Goal: Check status: Check status

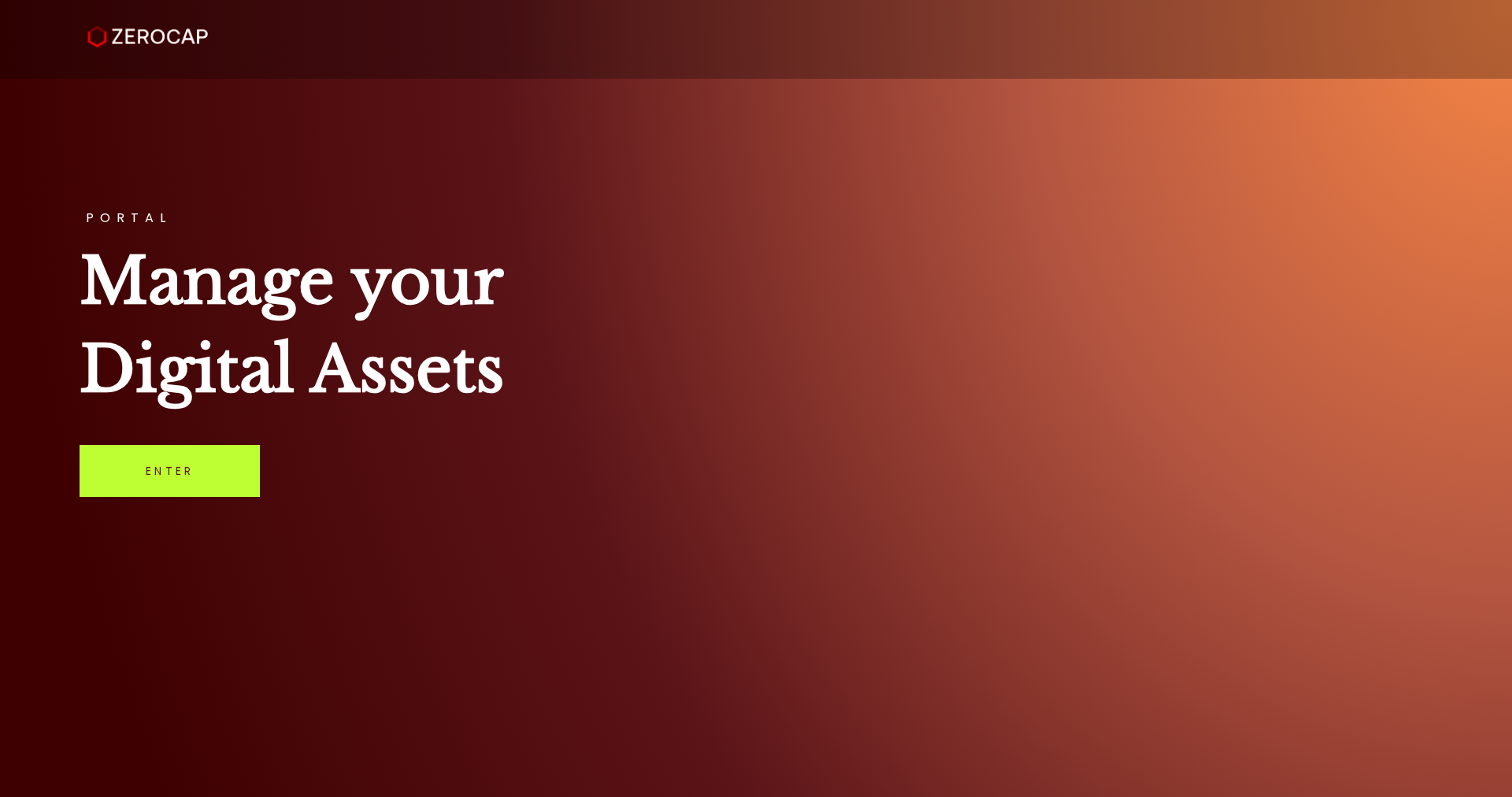
click at [222, 469] on link "Enter" at bounding box center [170, 471] width 181 height 52
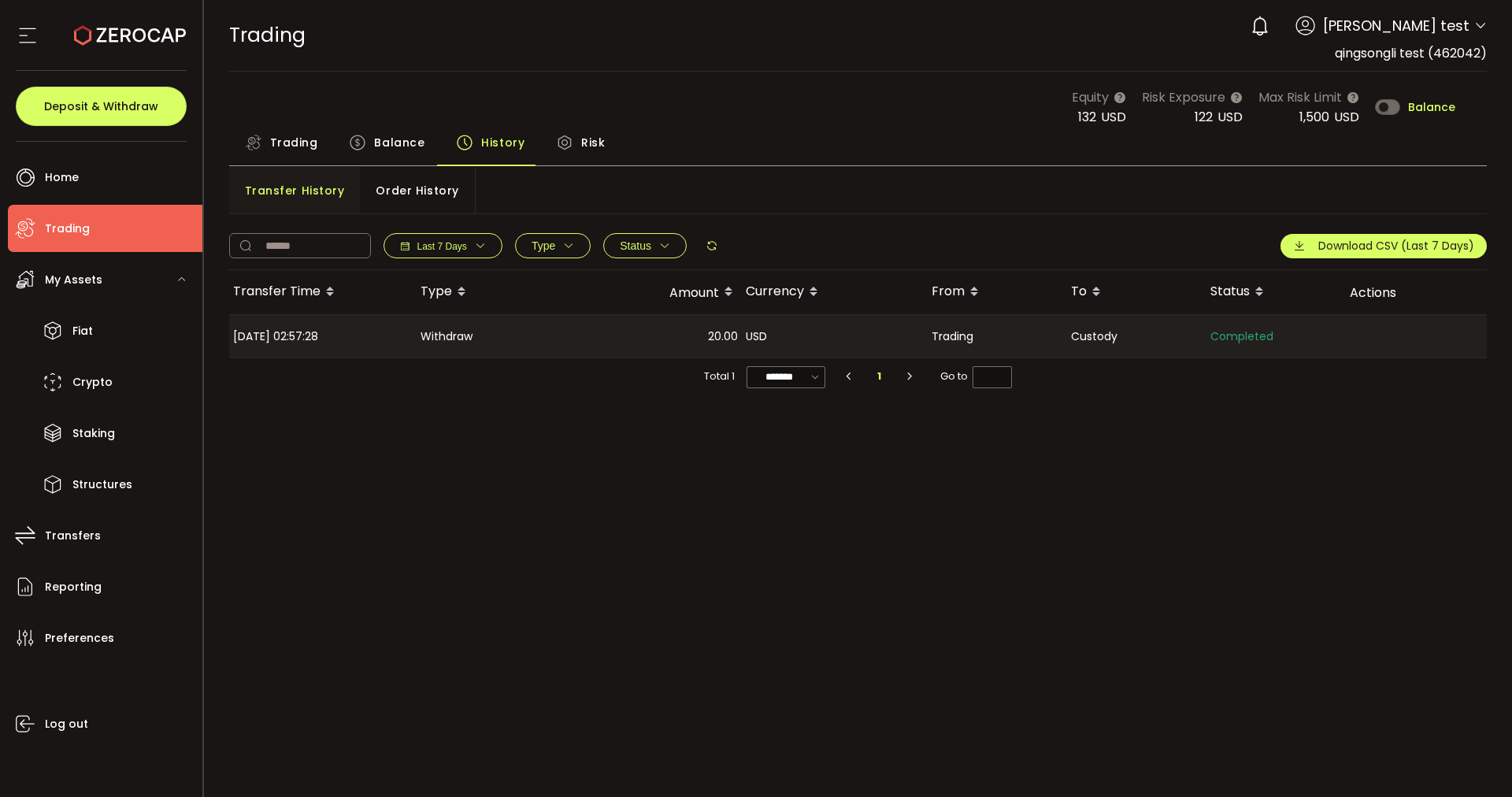
click at [304, 154] on span "Trading" at bounding box center [294, 143] width 48 height 32
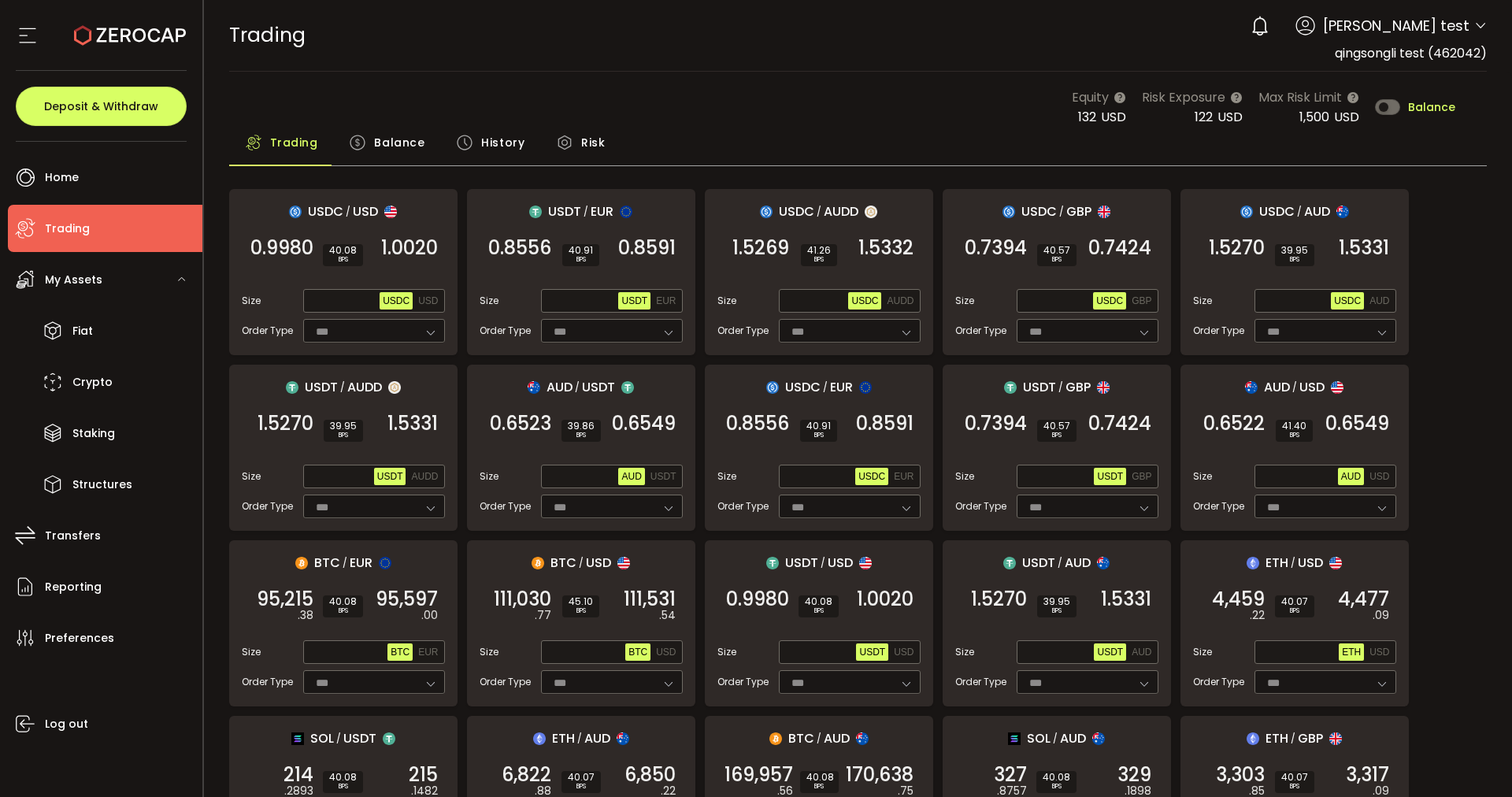
click at [412, 135] on span "Balance" at bounding box center [400, 143] width 50 height 32
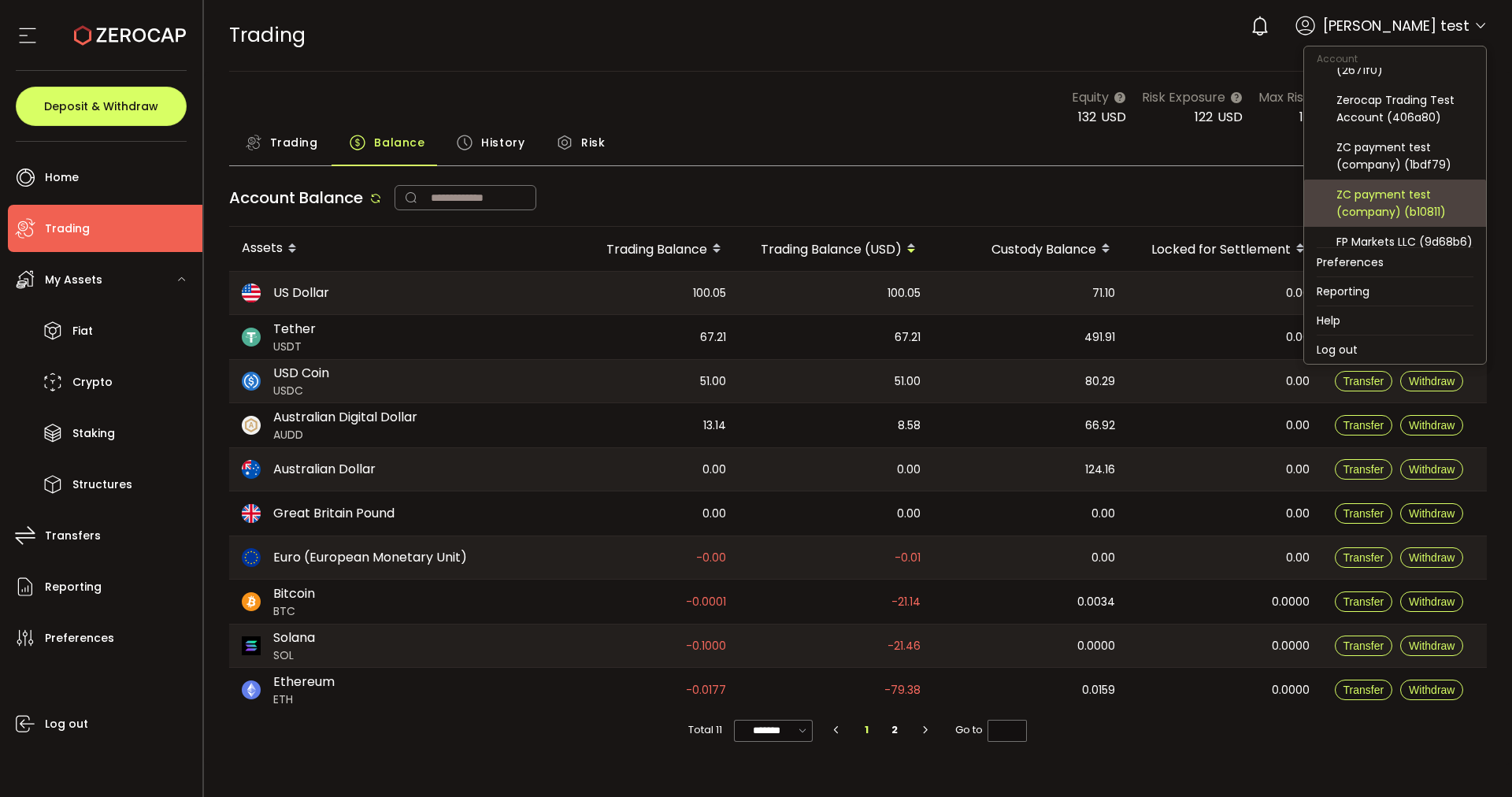
scroll to position [98, 0]
click at [1387, 212] on div "FP Markets LLC (9d68b6)" at bounding box center [1405, 203] width 137 height 18
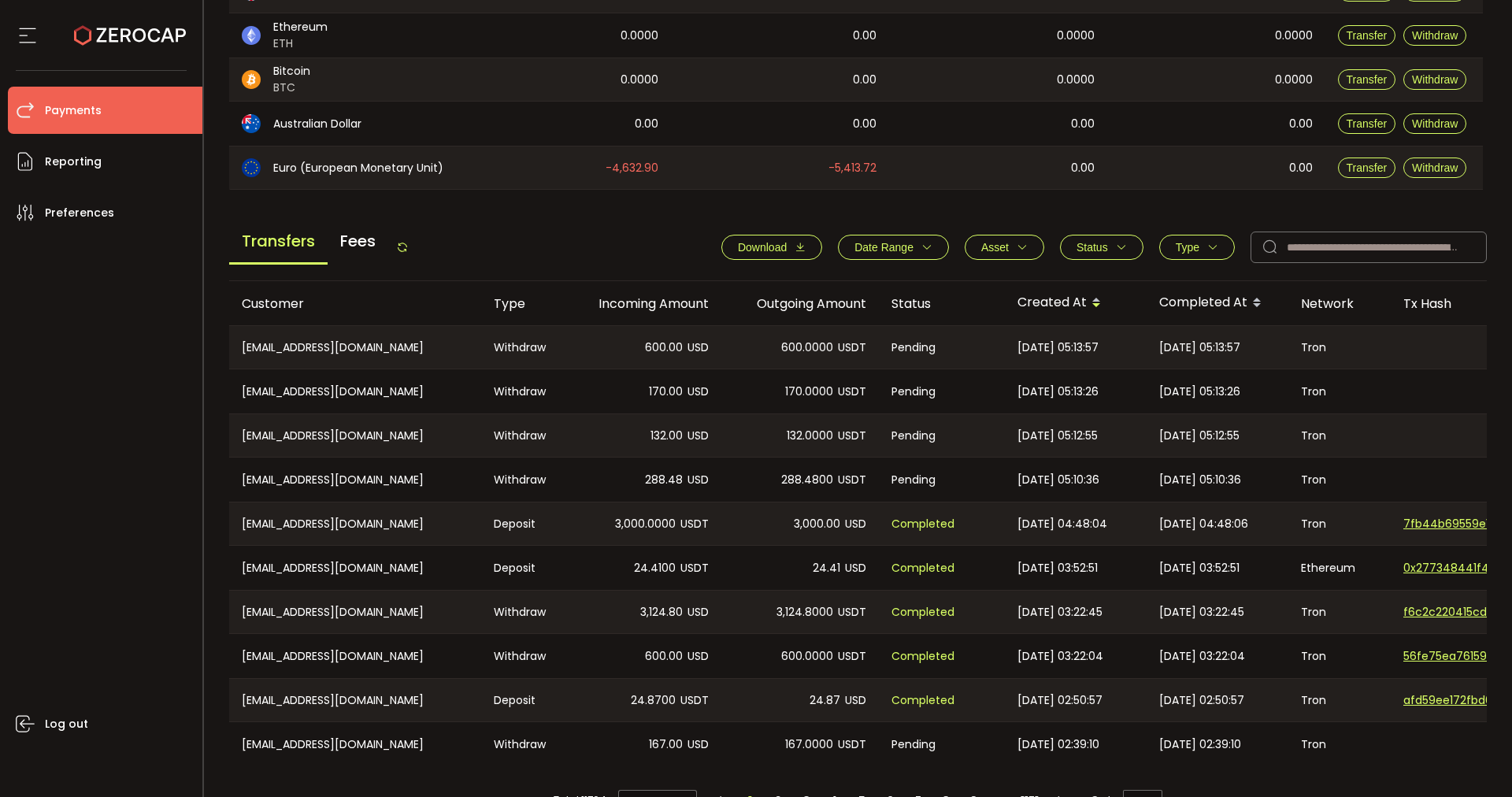
scroll to position [479, 0]
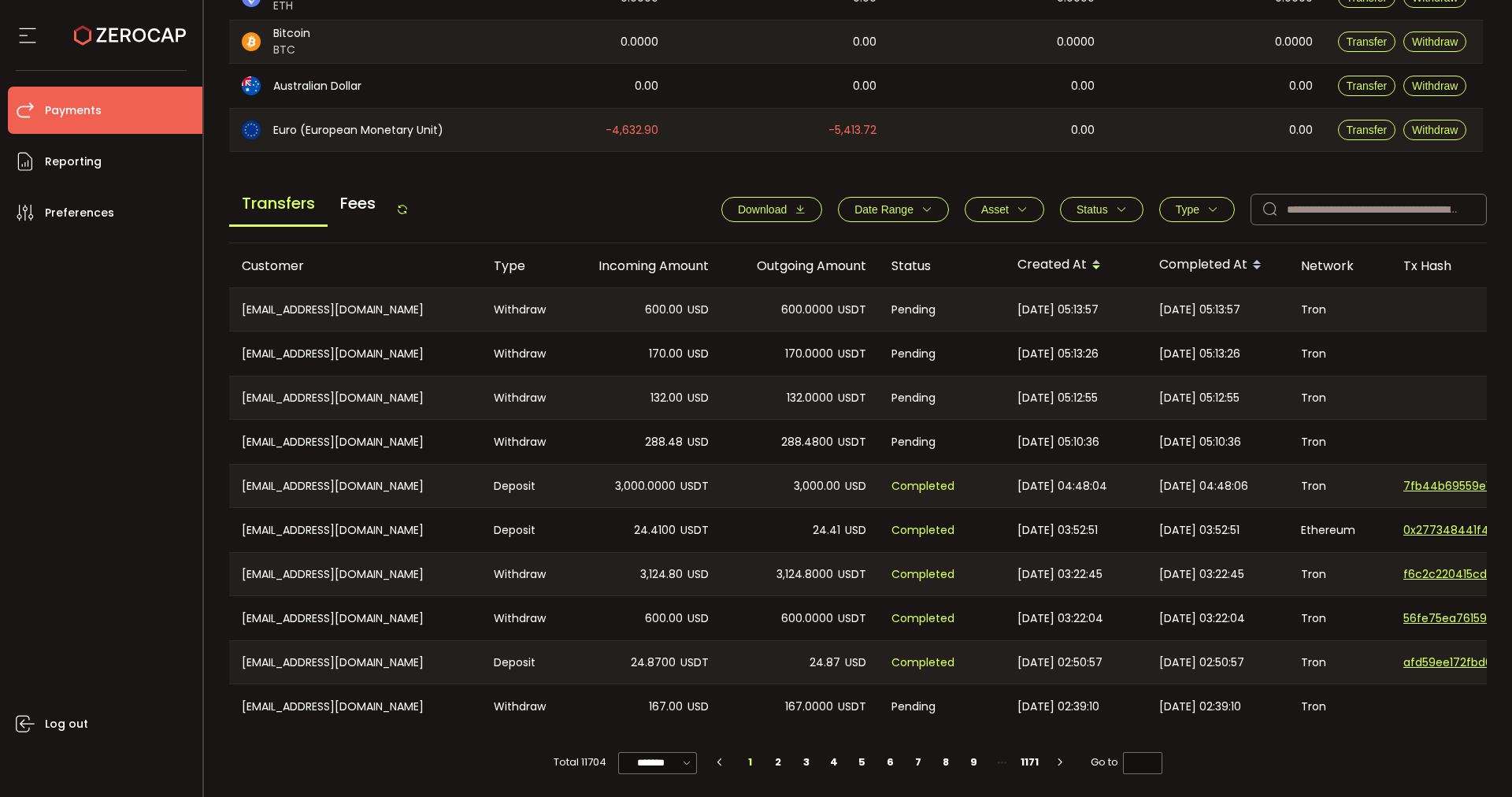
click at [906, 208] on span "Date Range" at bounding box center [884, 209] width 59 height 13
click at [857, 238] on input at bounding box center [859, 247] width 47 height 25
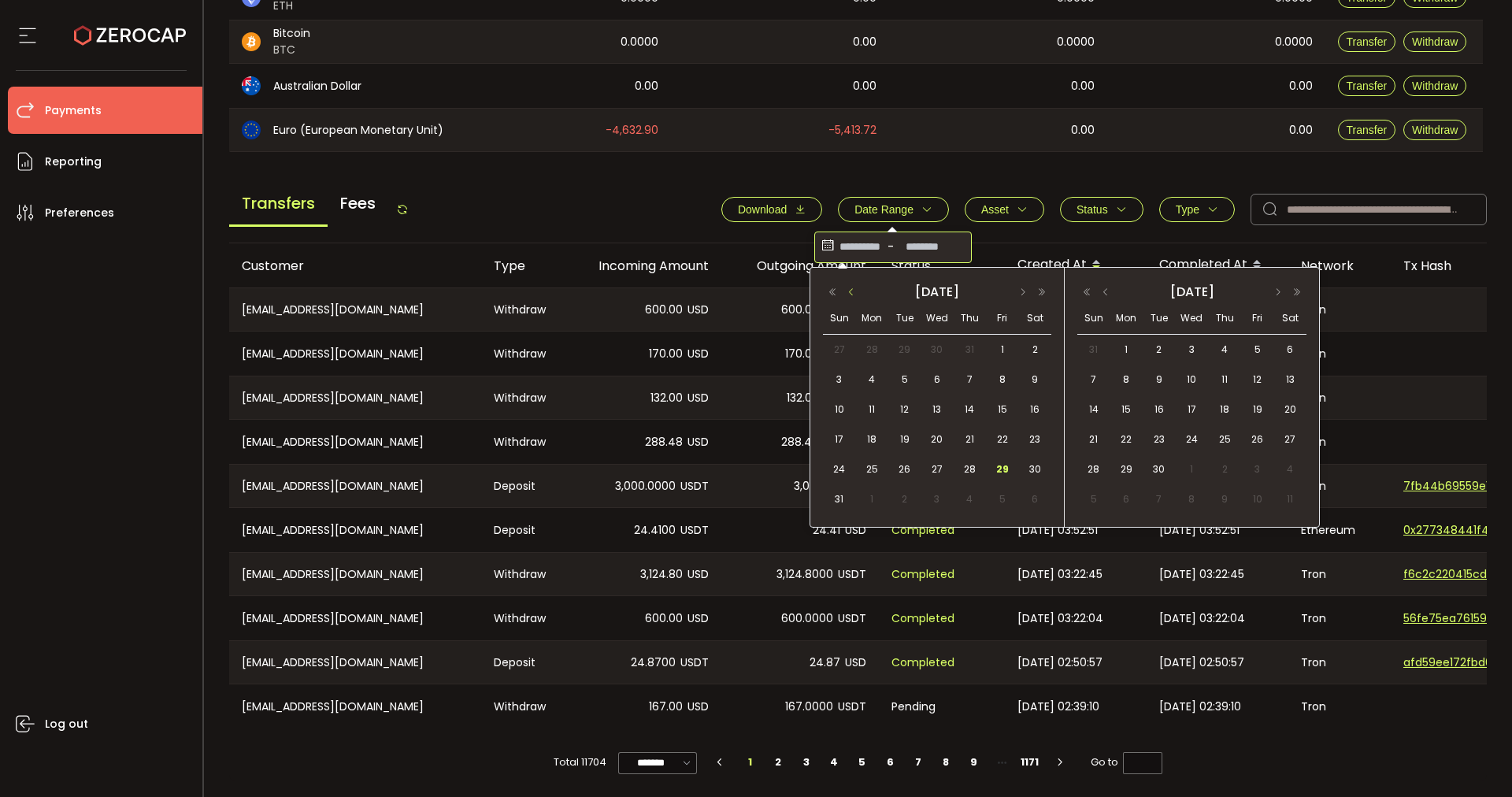
click at [848, 296] on button "button" at bounding box center [851, 292] width 19 height 11
click at [935, 472] on span "30" at bounding box center [937, 469] width 19 height 19
click at [939, 469] on span "30" at bounding box center [937, 469] width 19 height 19
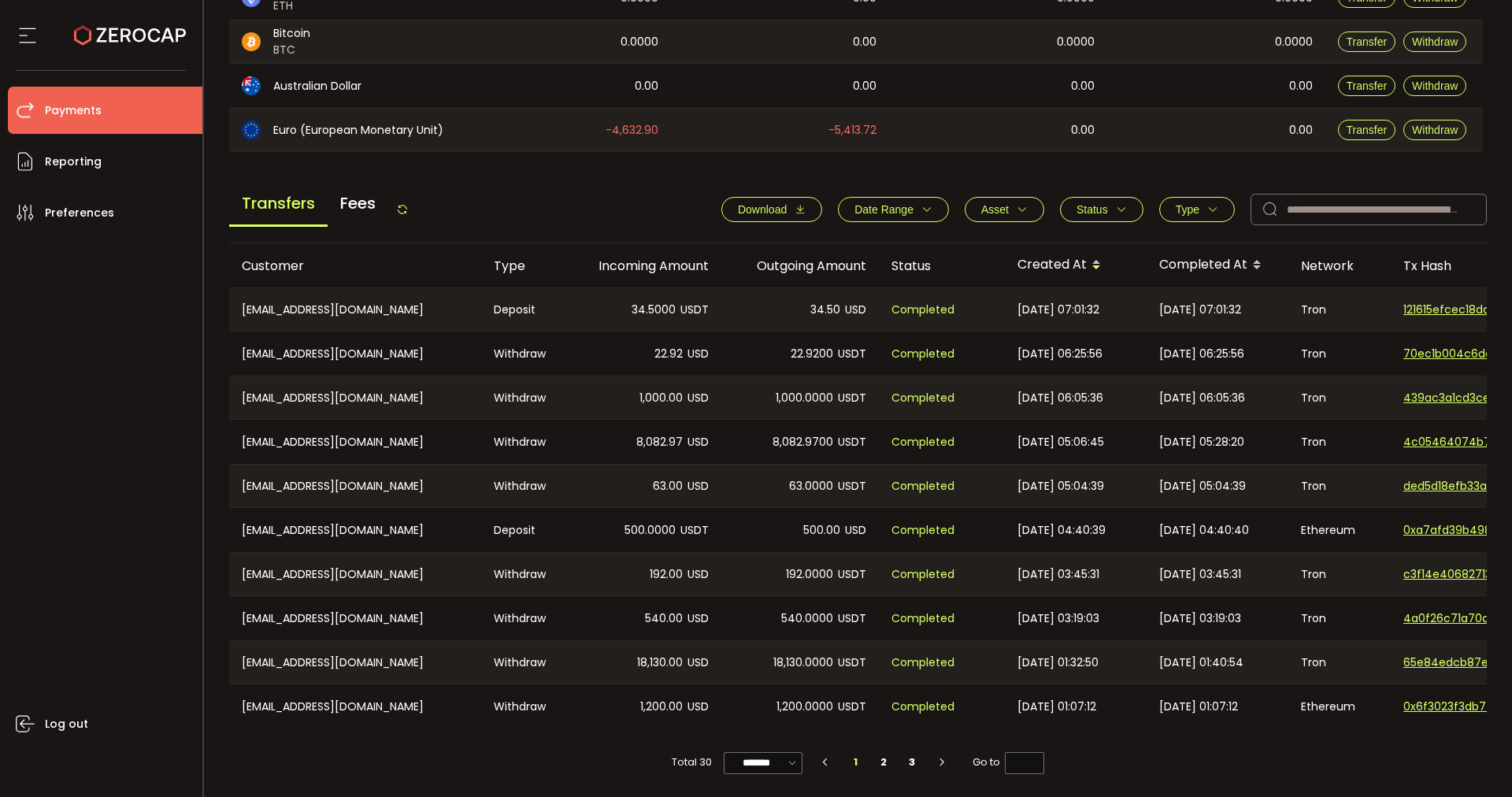
click at [1012, 211] on button "Asset" at bounding box center [1005, 209] width 80 height 25
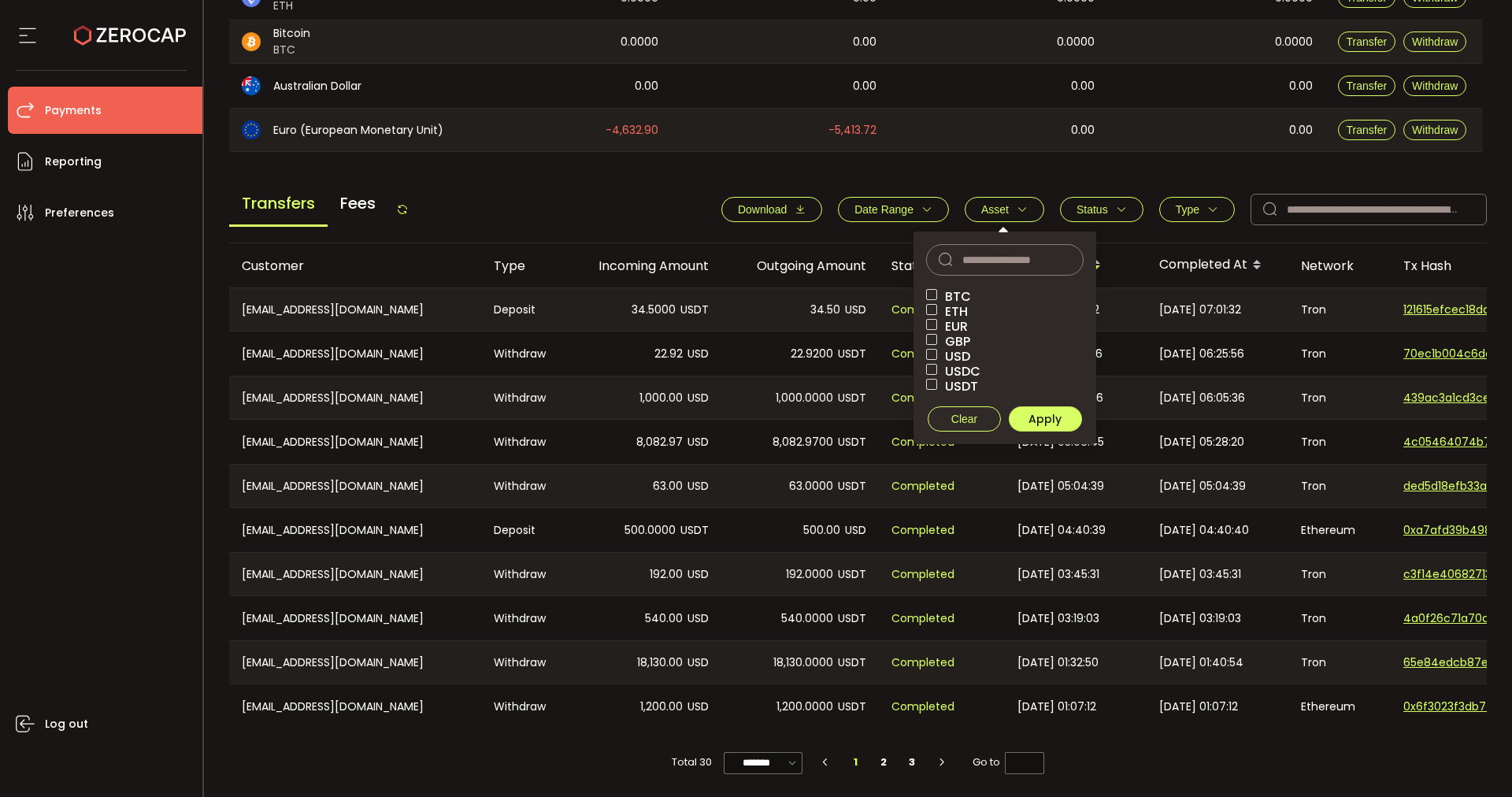
click at [961, 379] on span "USDT" at bounding box center [958, 386] width 41 height 15
click at [1047, 411] on span "Apply" at bounding box center [1046, 419] width 33 height 16
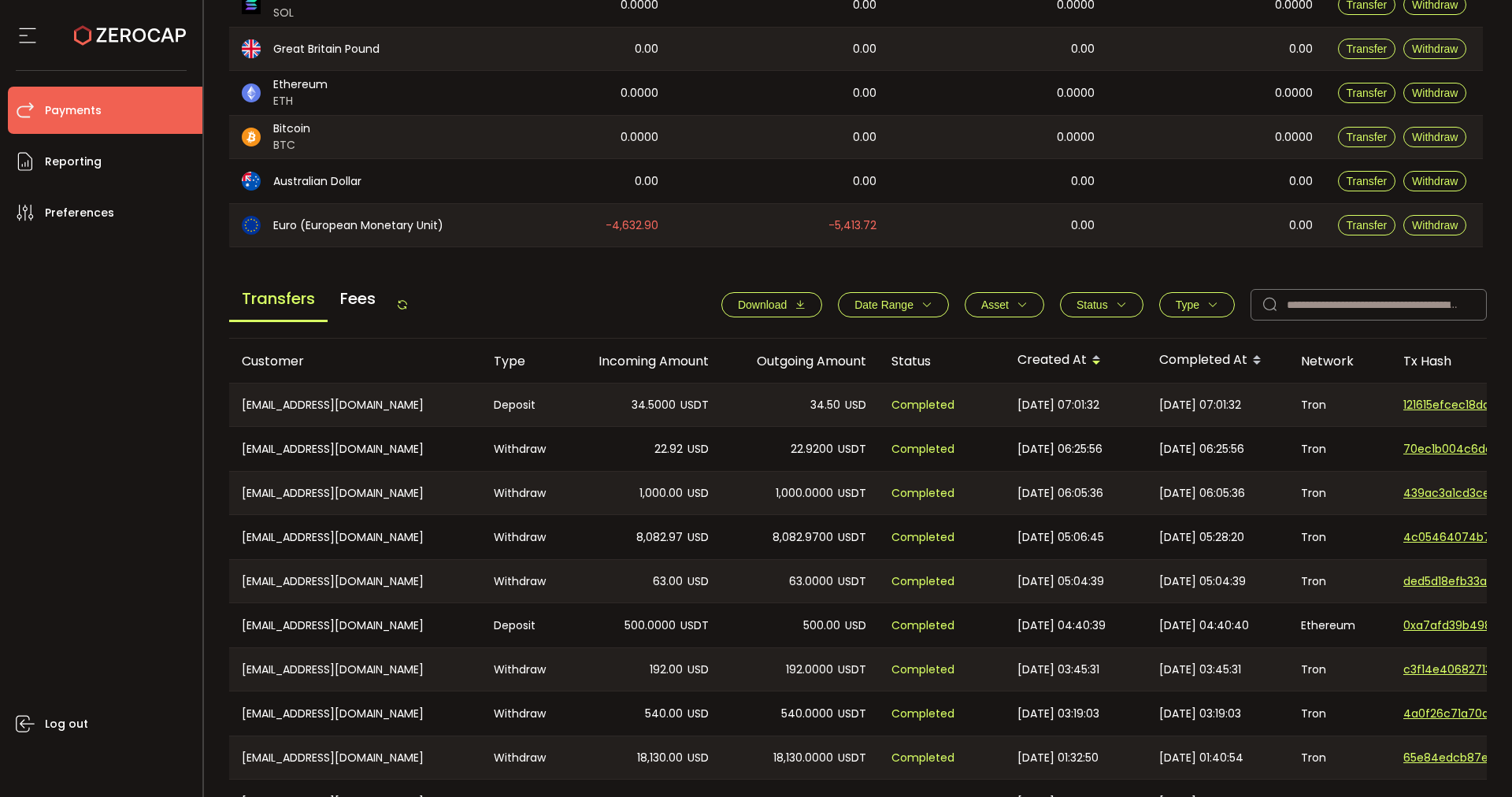
click at [1176, 300] on span "Type" at bounding box center [1188, 305] width 23 height 13
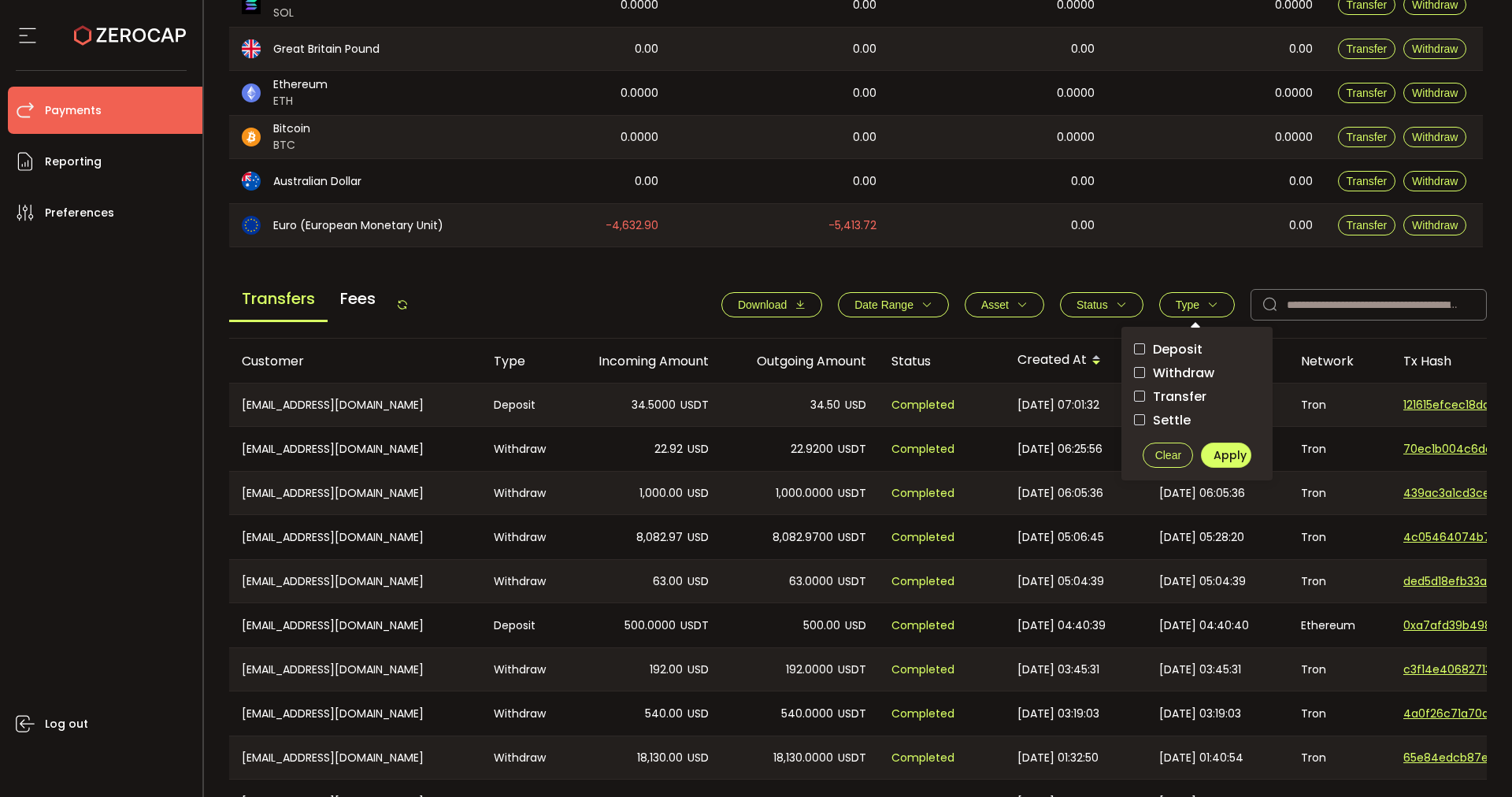
click at [1159, 365] on span "Withdraw" at bounding box center [1179, 373] width 70 height 15
click at [1229, 450] on span "Apply" at bounding box center [1230, 455] width 33 height 16
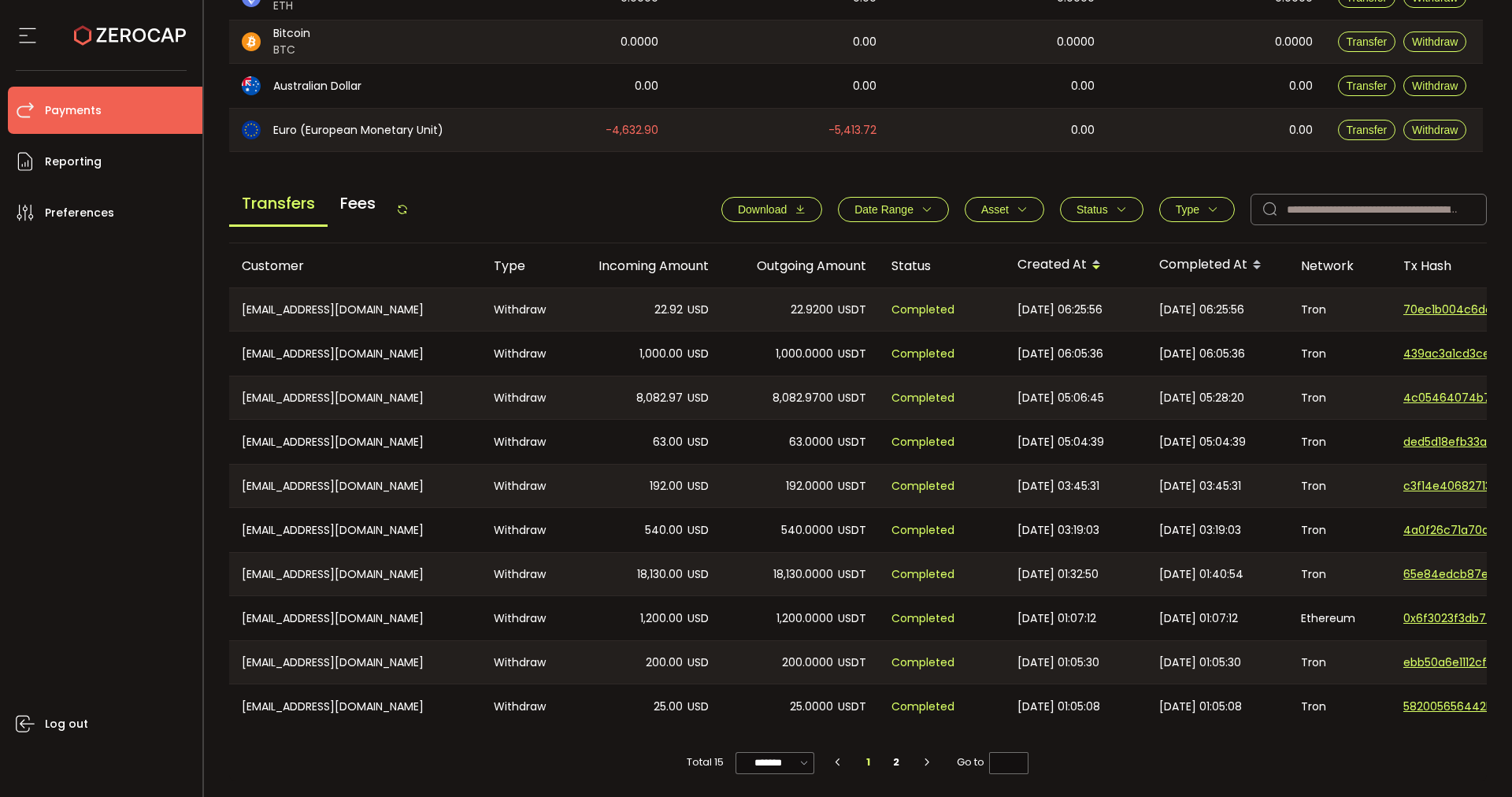
scroll to position [479, 0]
drag, startPoint x: 235, startPoint y: 525, endPoint x: 997, endPoint y: 525, distance: 762.0
click at [997, 525] on tr "[EMAIL_ADDRESS][DOMAIN_NAME] Withdraw 540.00 USD 540.0000 USDT Completed [DATE]…" at bounding box center [1058, 530] width 1658 height 44
click at [1069, 552] on td "[DATE] 01:32:50" at bounding box center [1075, 575] width 142 height 44
drag, startPoint x: 236, startPoint y: 520, endPoint x: 997, endPoint y: 527, distance: 761.0
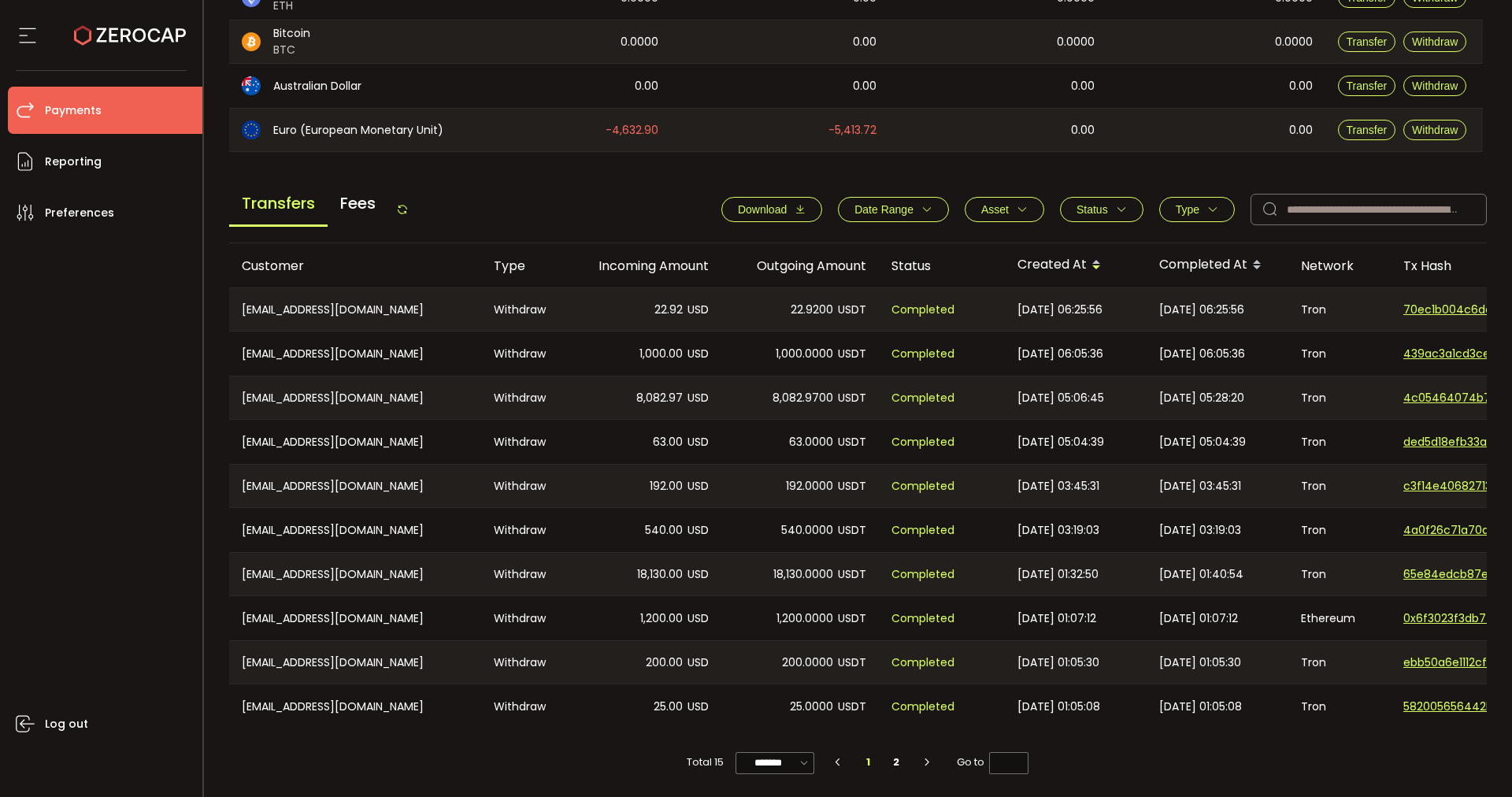
click at [997, 527] on tr "[EMAIL_ADDRESS][DOMAIN_NAME] Withdraw 540.00 USD 540.0000 USDT Completed [DATE]…" at bounding box center [1058, 530] width 1658 height 44
copy tr "[EMAIL_ADDRESS][DOMAIN_NAME] Withdraw 540.00 USD 540.0000 USDT Completed"
click at [1068, 532] on span "[DATE] 03:19:03" at bounding box center [1059, 530] width 82 height 19
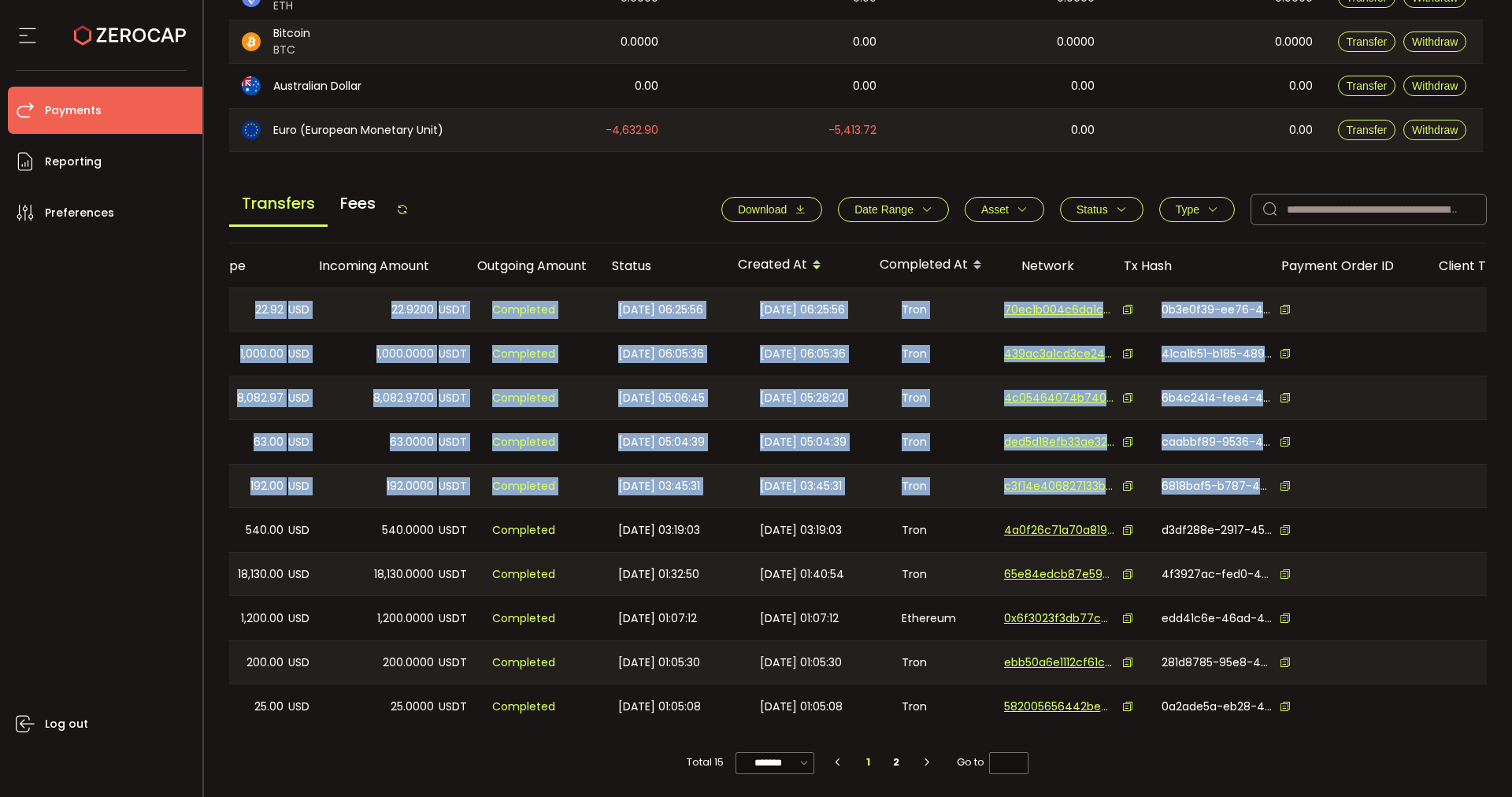
scroll to position [0, 404]
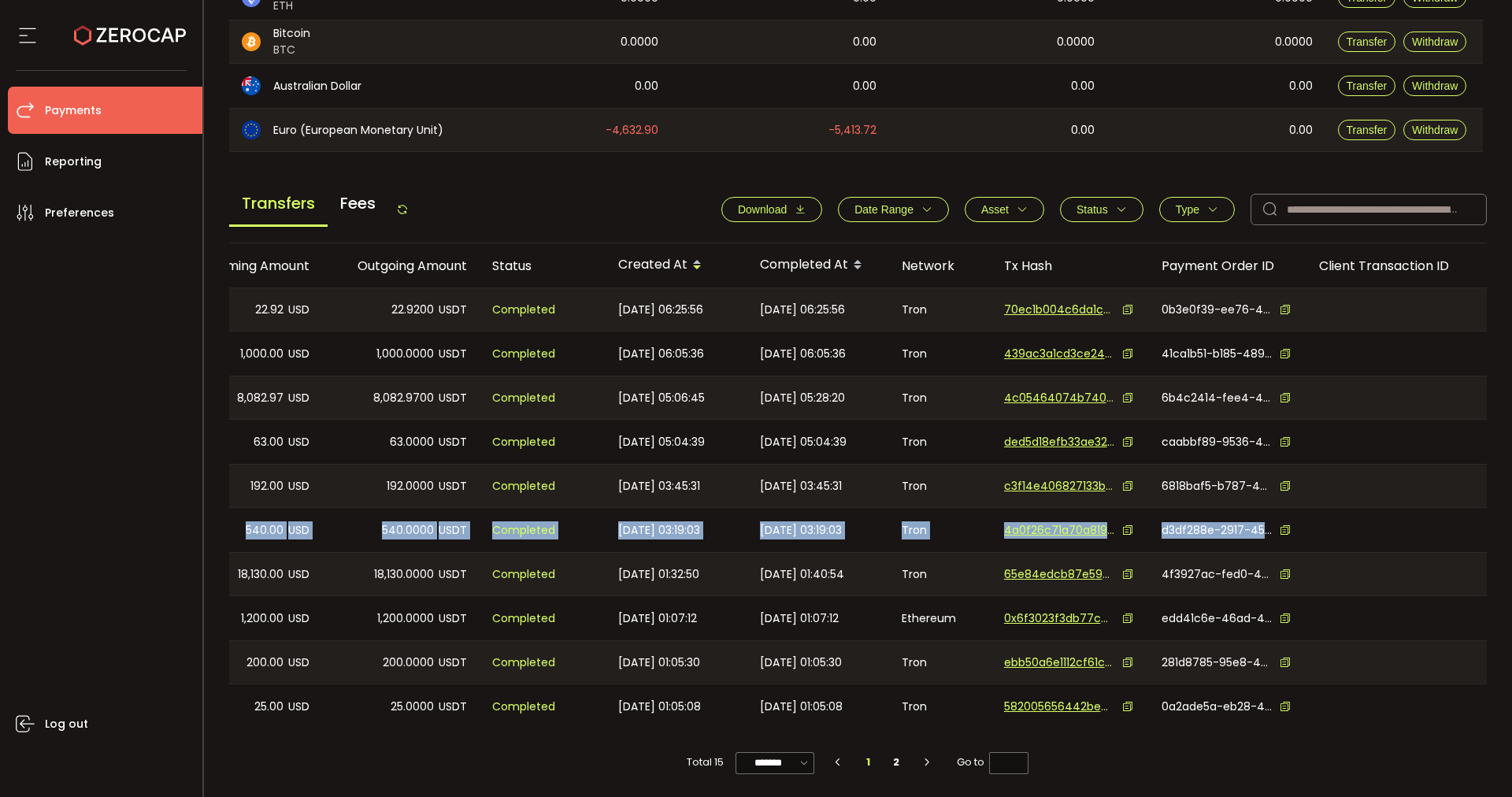
drag, startPoint x: 233, startPoint y: 524, endPoint x: 1342, endPoint y: 537, distance: 1109.1
click at [1342, 537] on tr "[EMAIL_ADDRESS][DOMAIN_NAME] Withdraw 540.00 USD 540.0000 USDT Completed [DATE]…" at bounding box center [658, 530] width 1658 height 44
click at [1329, 536] on div at bounding box center [1397, 530] width 181 height 44
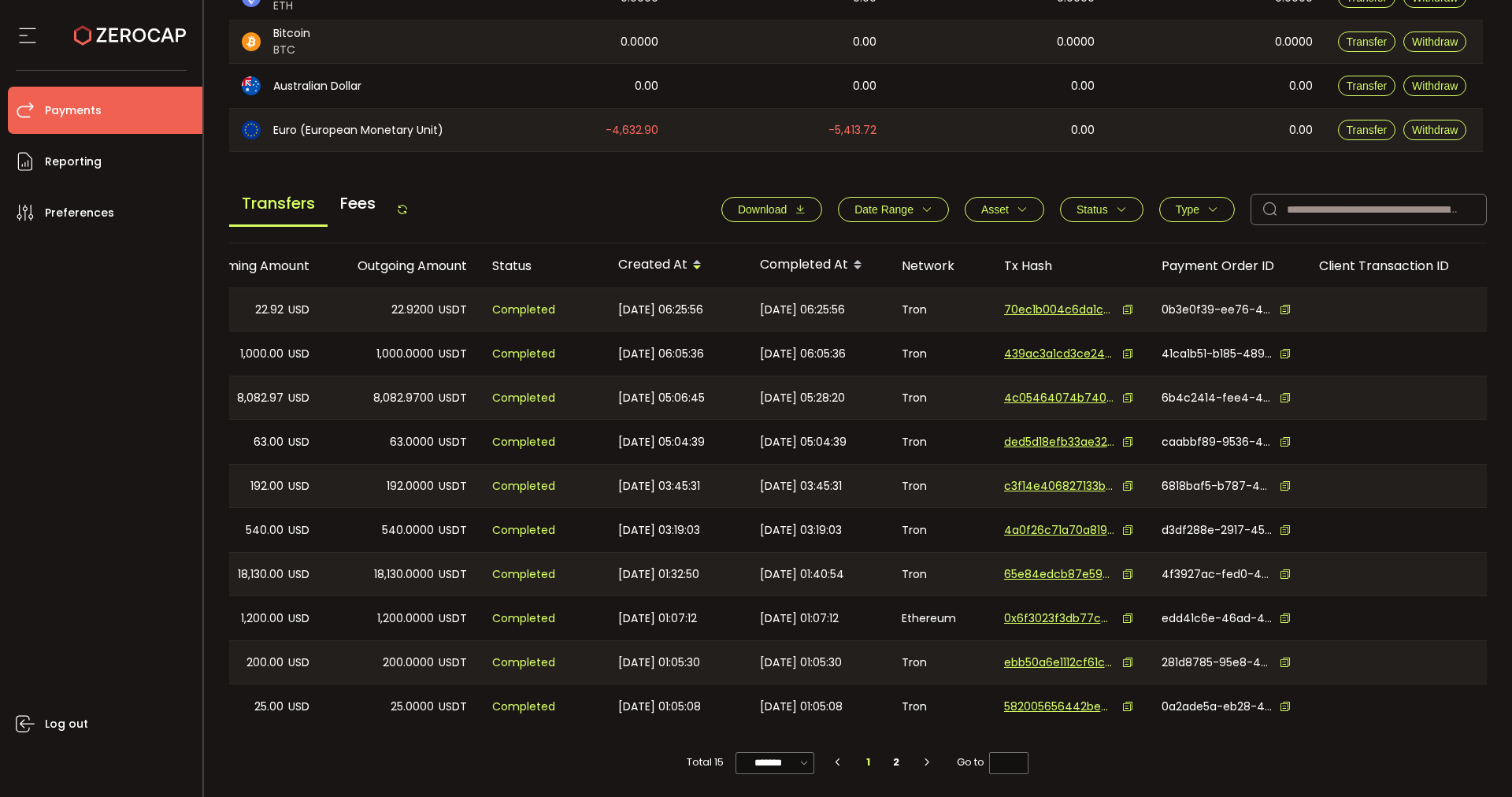
click at [1280, 525] on icon at bounding box center [1286, 530] width 11 height 11
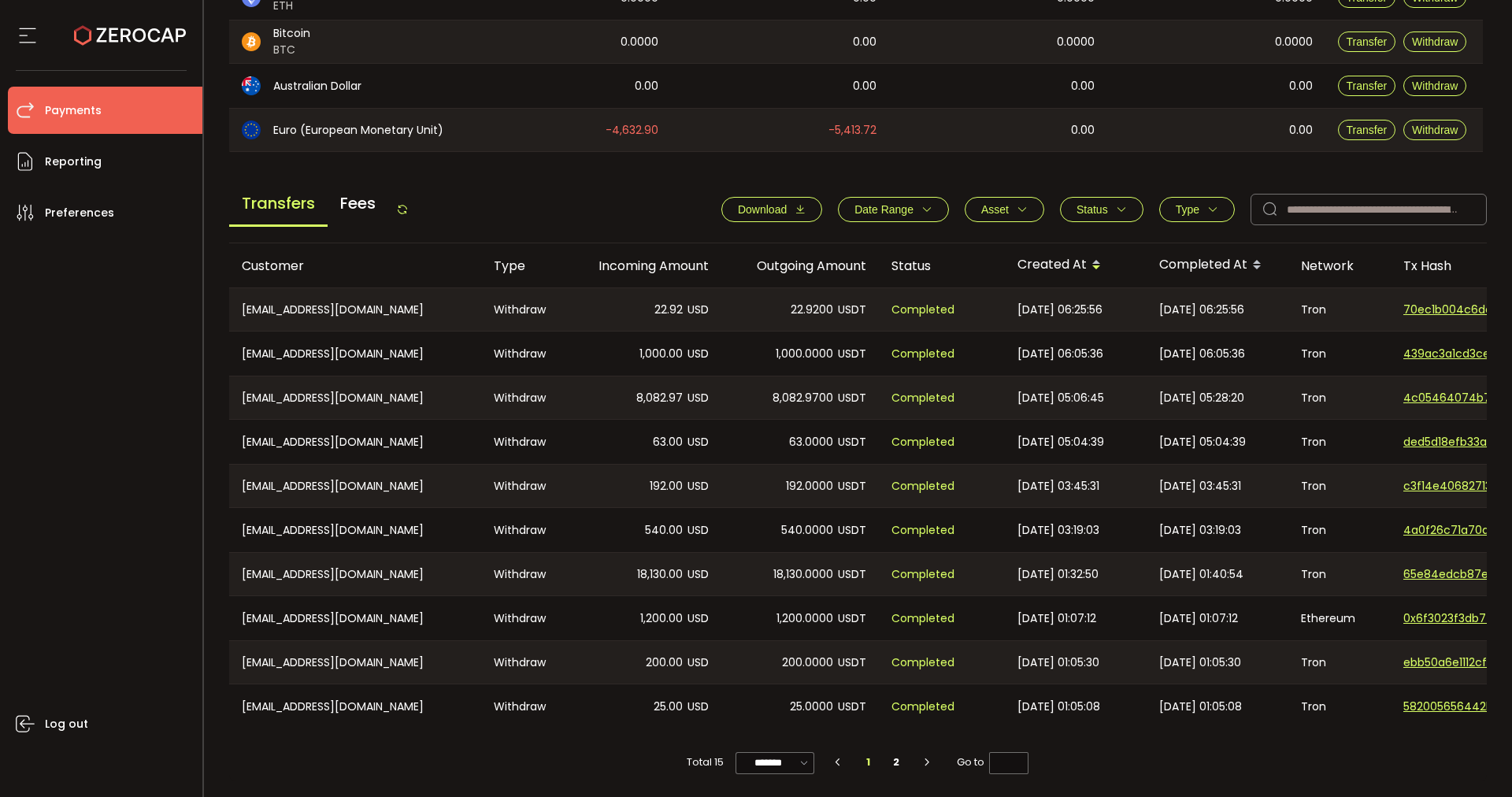
click at [30, 32] on icon at bounding box center [27, 34] width 23 height 23
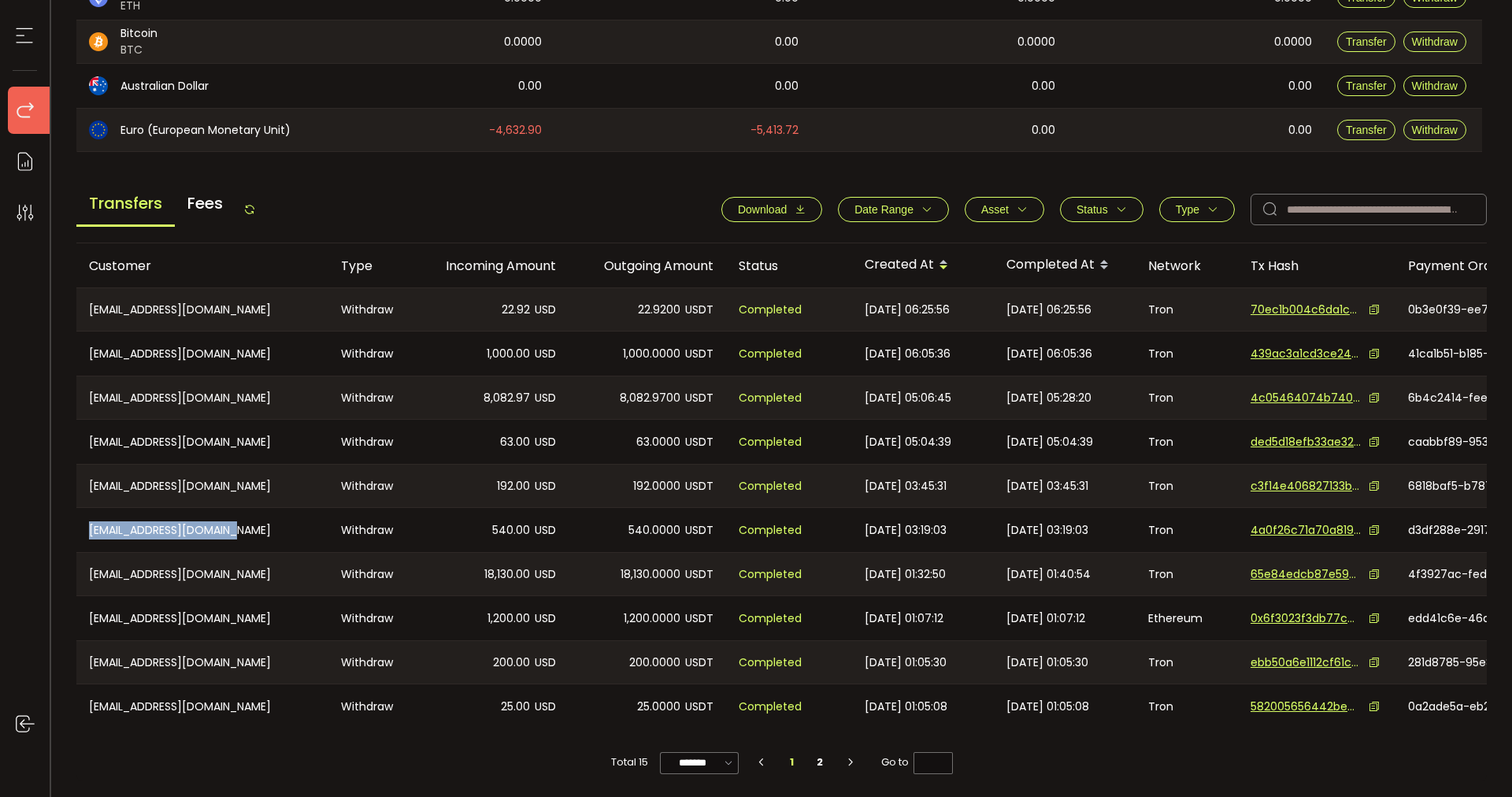
drag, startPoint x: 264, startPoint y: 525, endPoint x: 76, endPoint y: 518, distance: 188.1
click at [76, 518] on div "[EMAIL_ADDRESS][DOMAIN_NAME]" at bounding box center [202, 530] width 252 height 44
copy div "[EMAIL_ADDRESS][DOMAIN_NAME]"
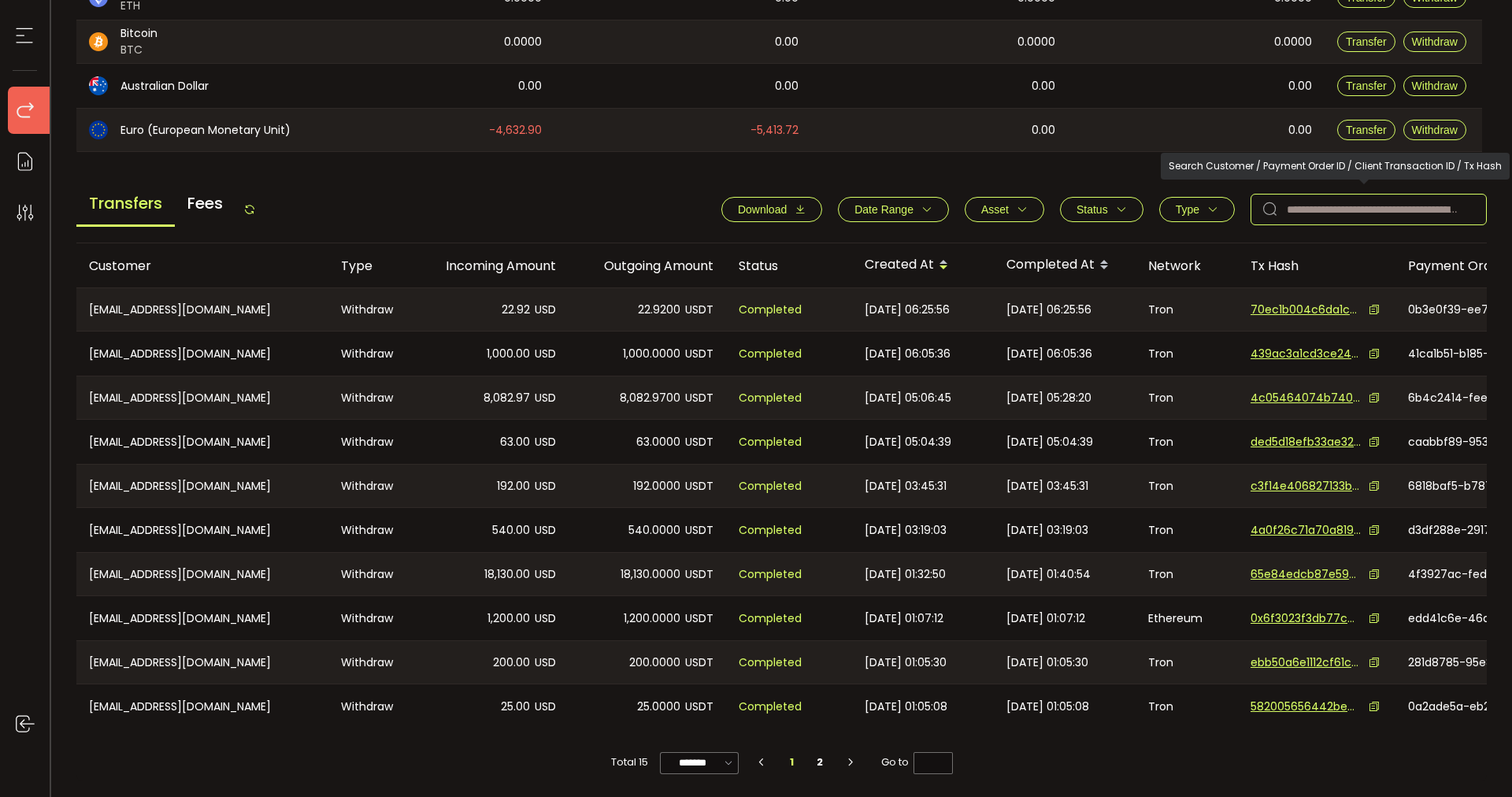
click at [1312, 196] on input "text" at bounding box center [1368, 209] width 236 height 32
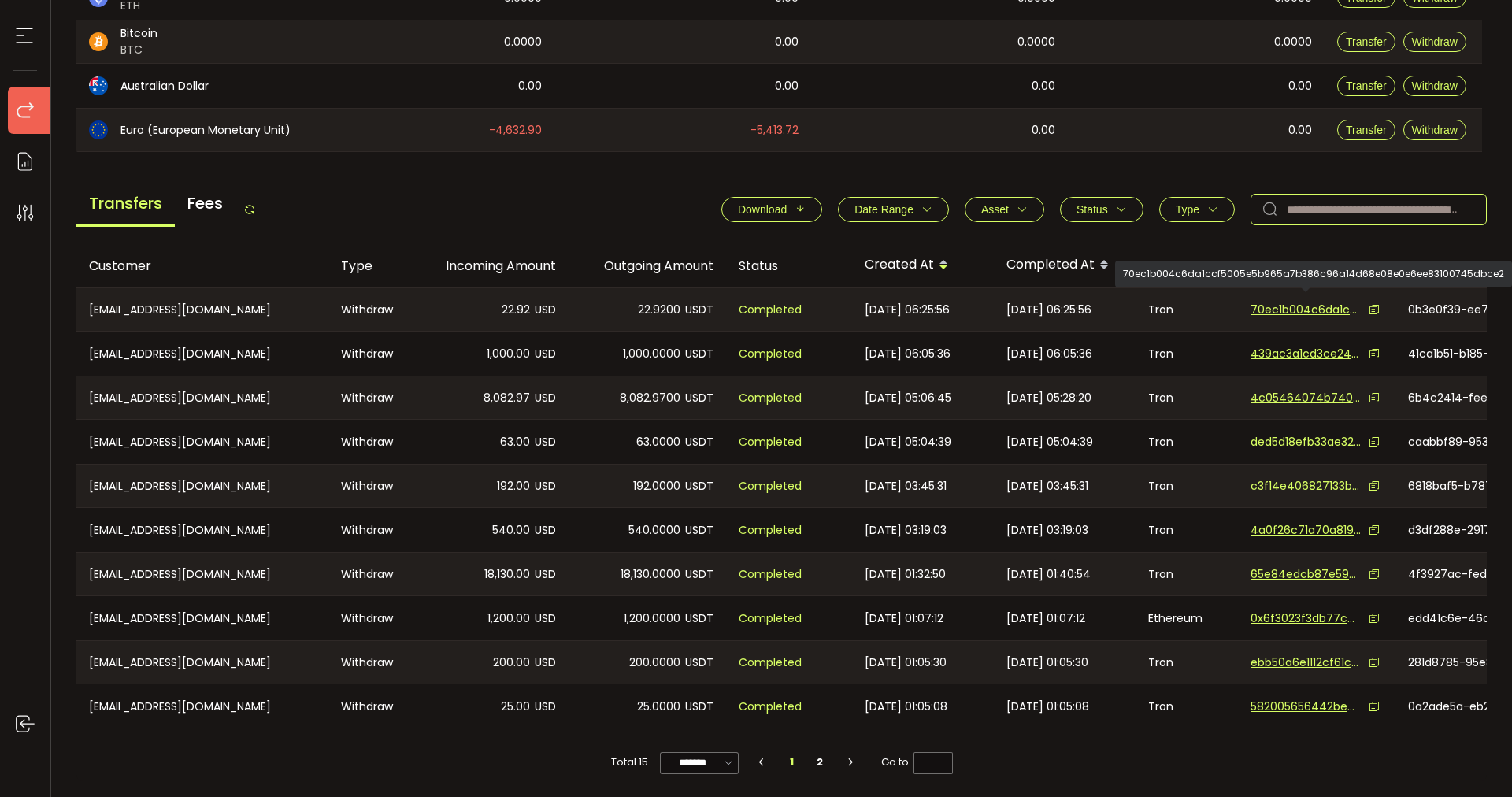
paste input "**********"
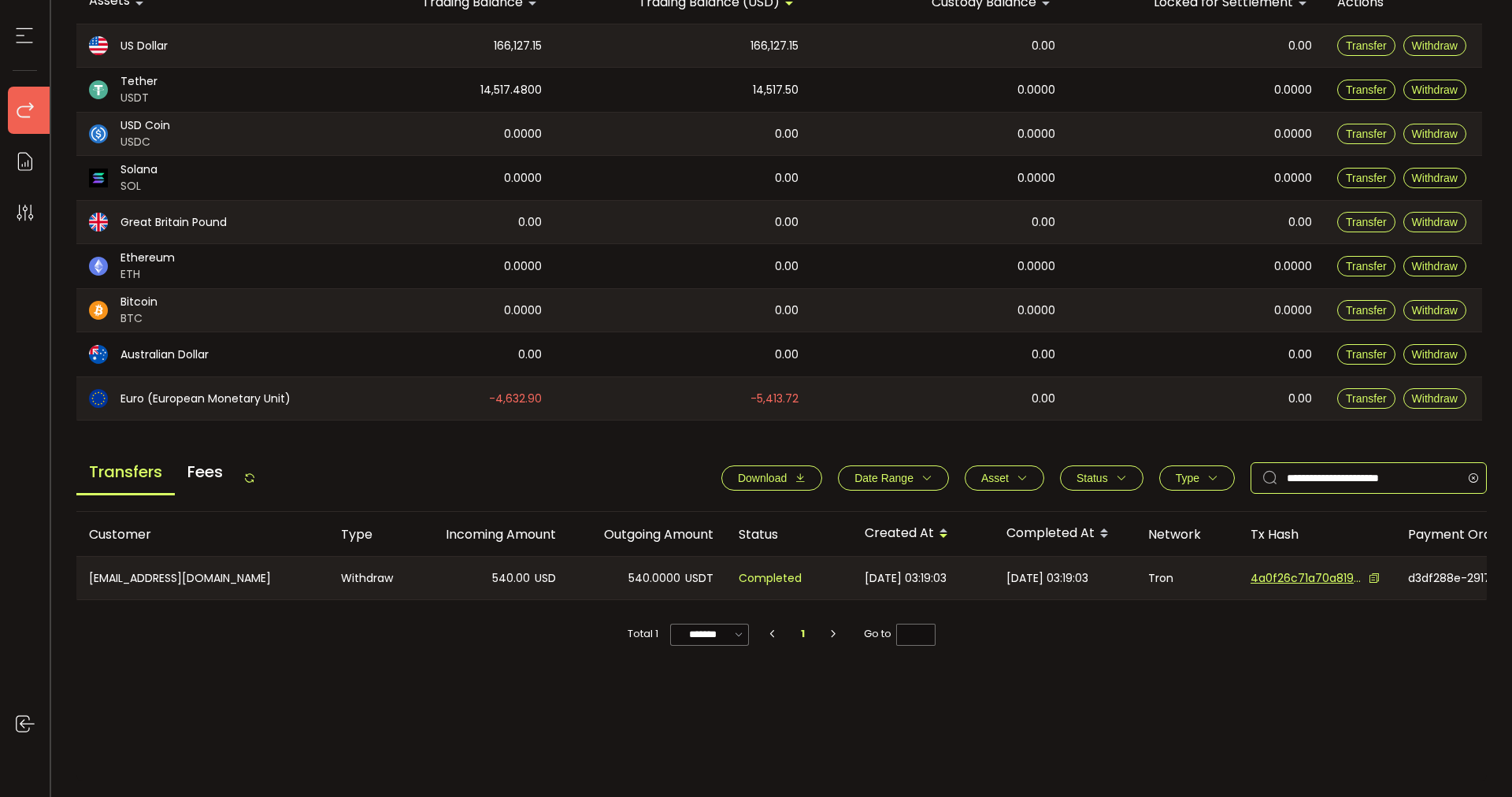
scroll to position [207, 0]
type input "**********"
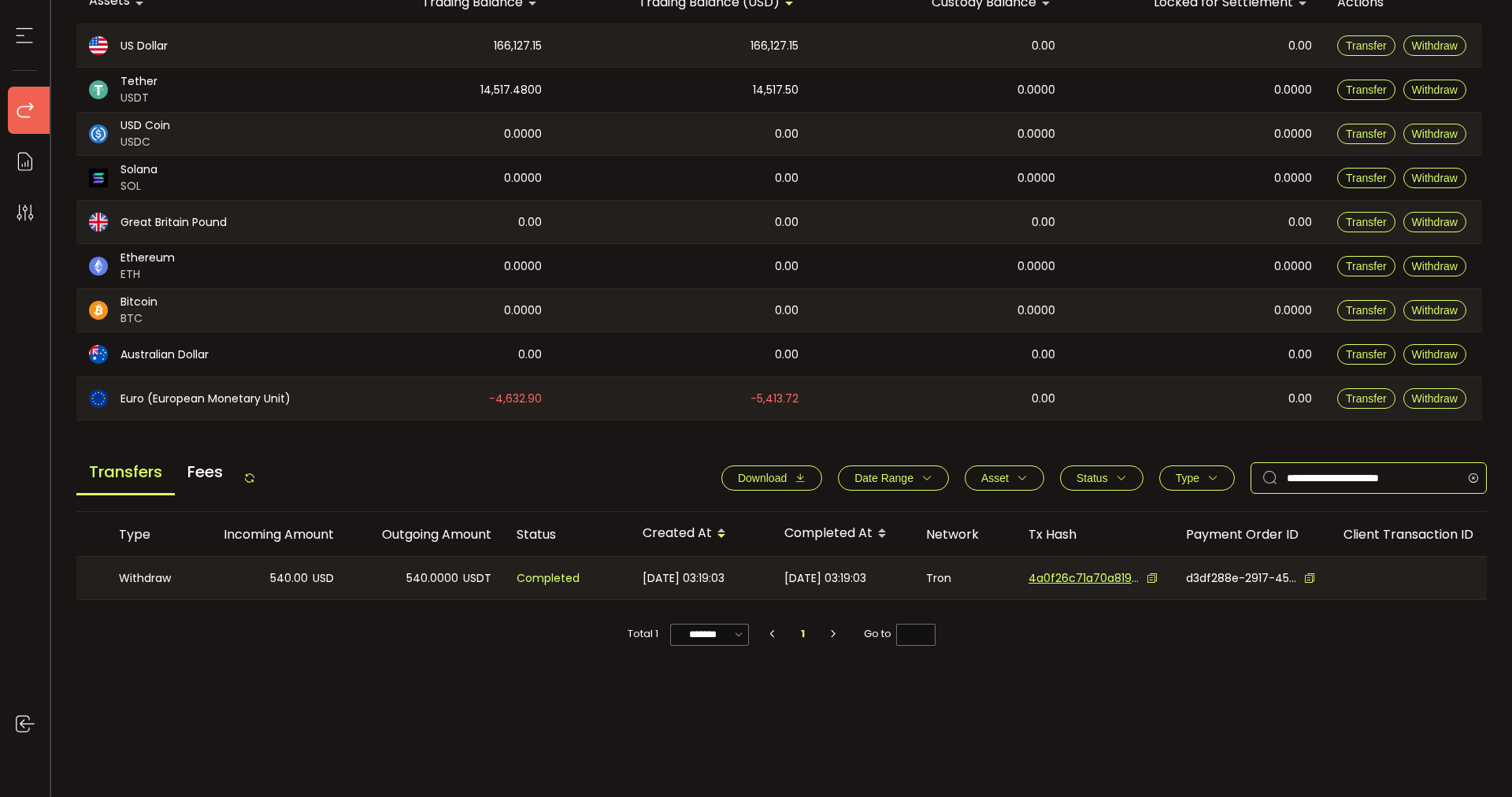
scroll to position [0, 0]
click at [1305, 577] on icon at bounding box center [1307, 578] width 11 height 11
click at [656, 706] on div "Customer Type Incoming Amount Outgoing Amount Status Created At Completed At Ne…" at bounding box center [781, 646] width 1411 height 270
